Goal: Task Accomplishment & Management: Manage account settings

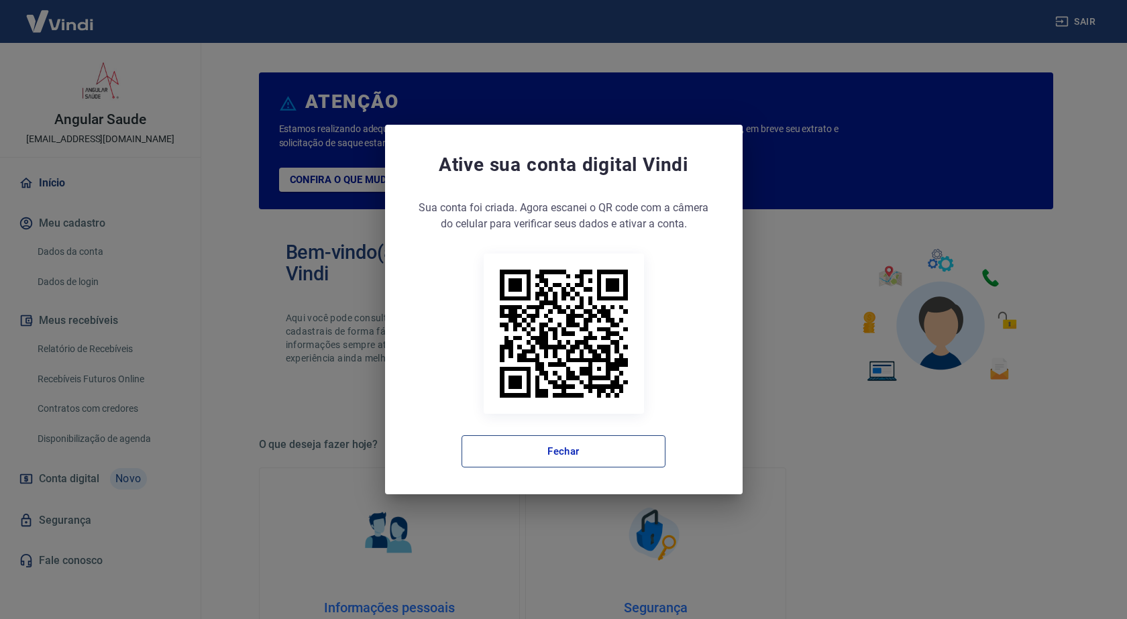
click at [573, 442] on button "Fechar" at bounding box center [564, 451] width 204 height 32
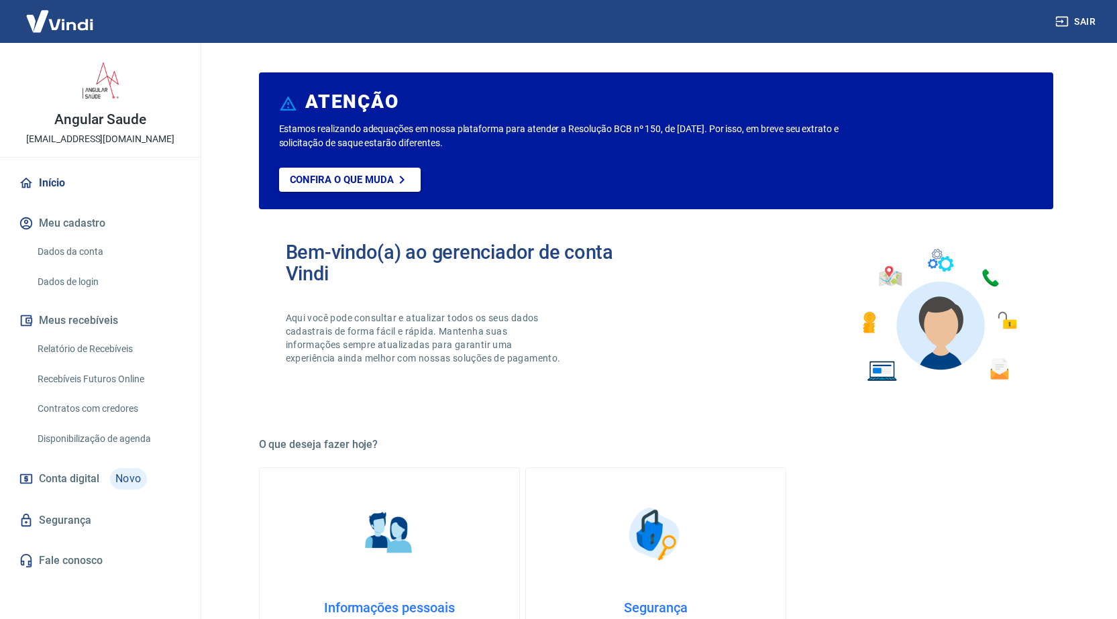
click at [83, 340] on link "Relatório de Recebíveis" at bounding box center [108, 349] width 152 height 28
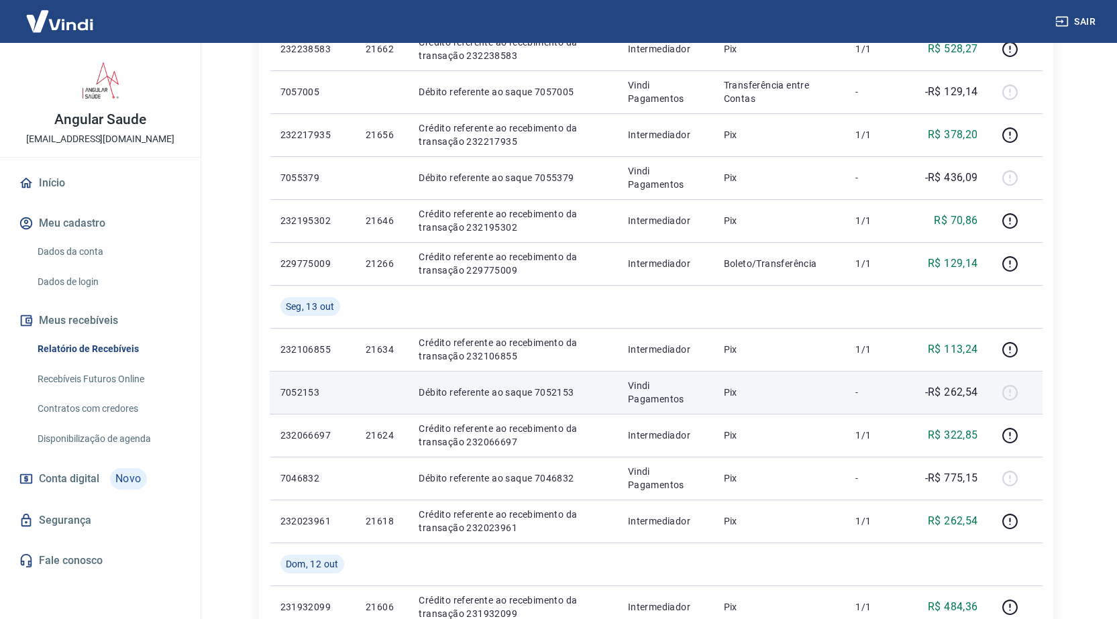
scroll to position [470, 0]
